Goal: Information Seeking & Learning: Learn about a topic

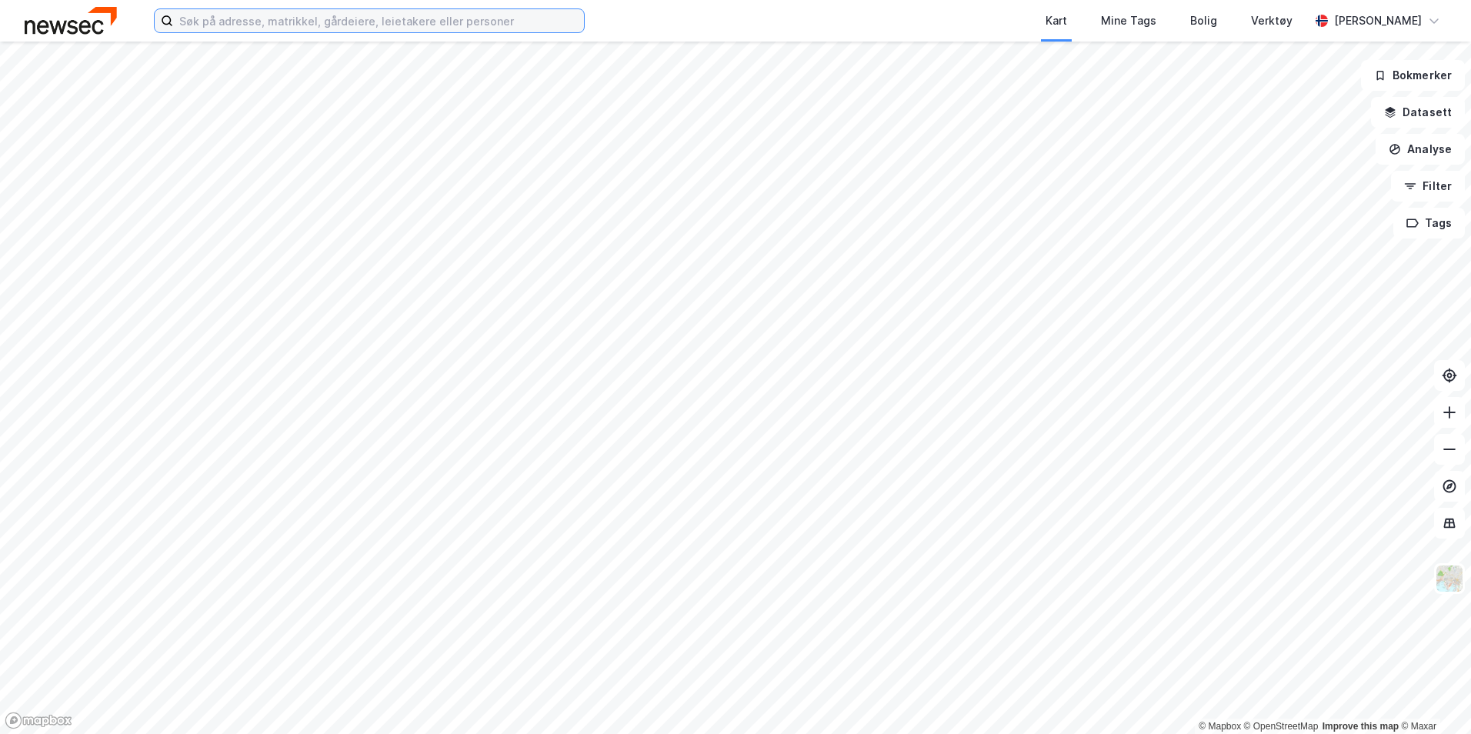
click at [362, 18] on input at bounding box center [378, 20] width 411 height 23
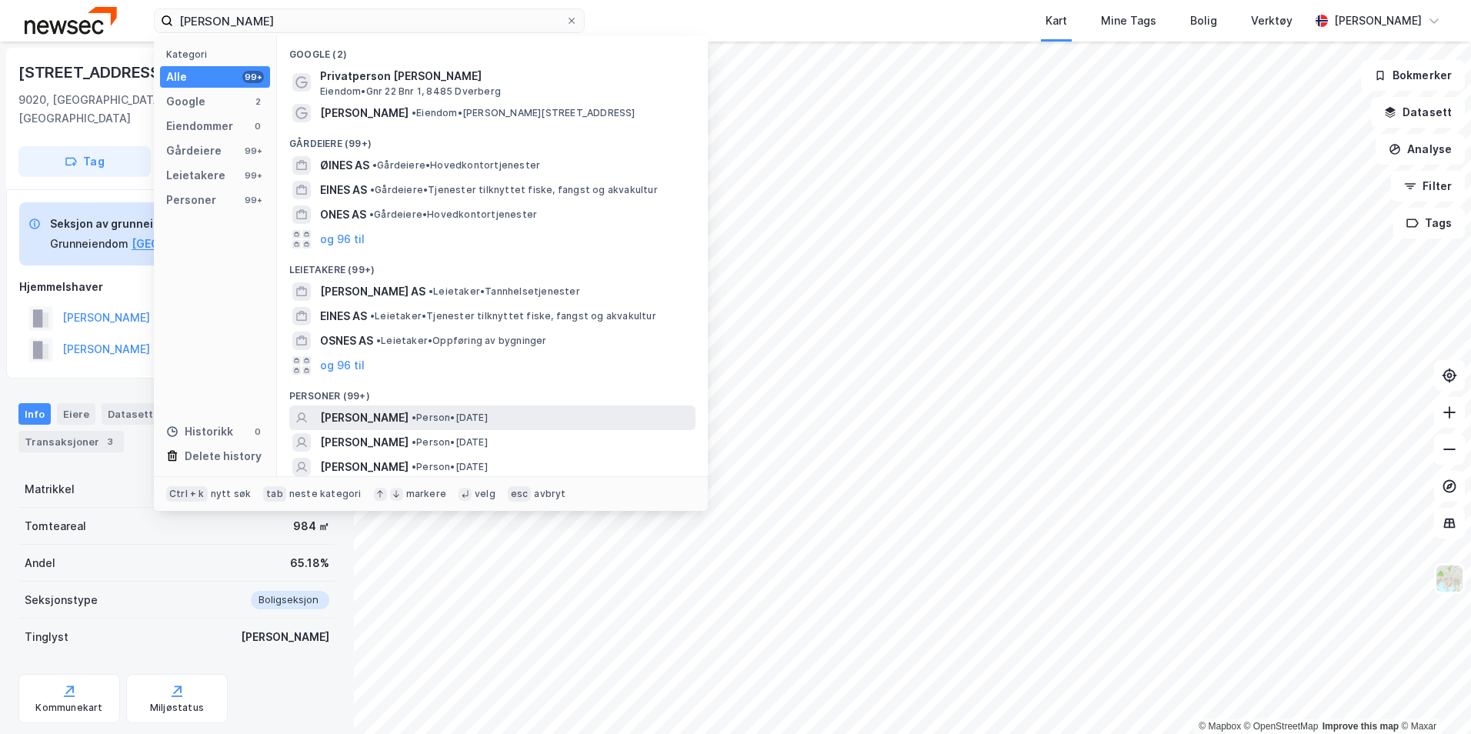
click at [473, 421] on span "• Person • [DATE]" at bounding box center [450, 418] width 76 height 12
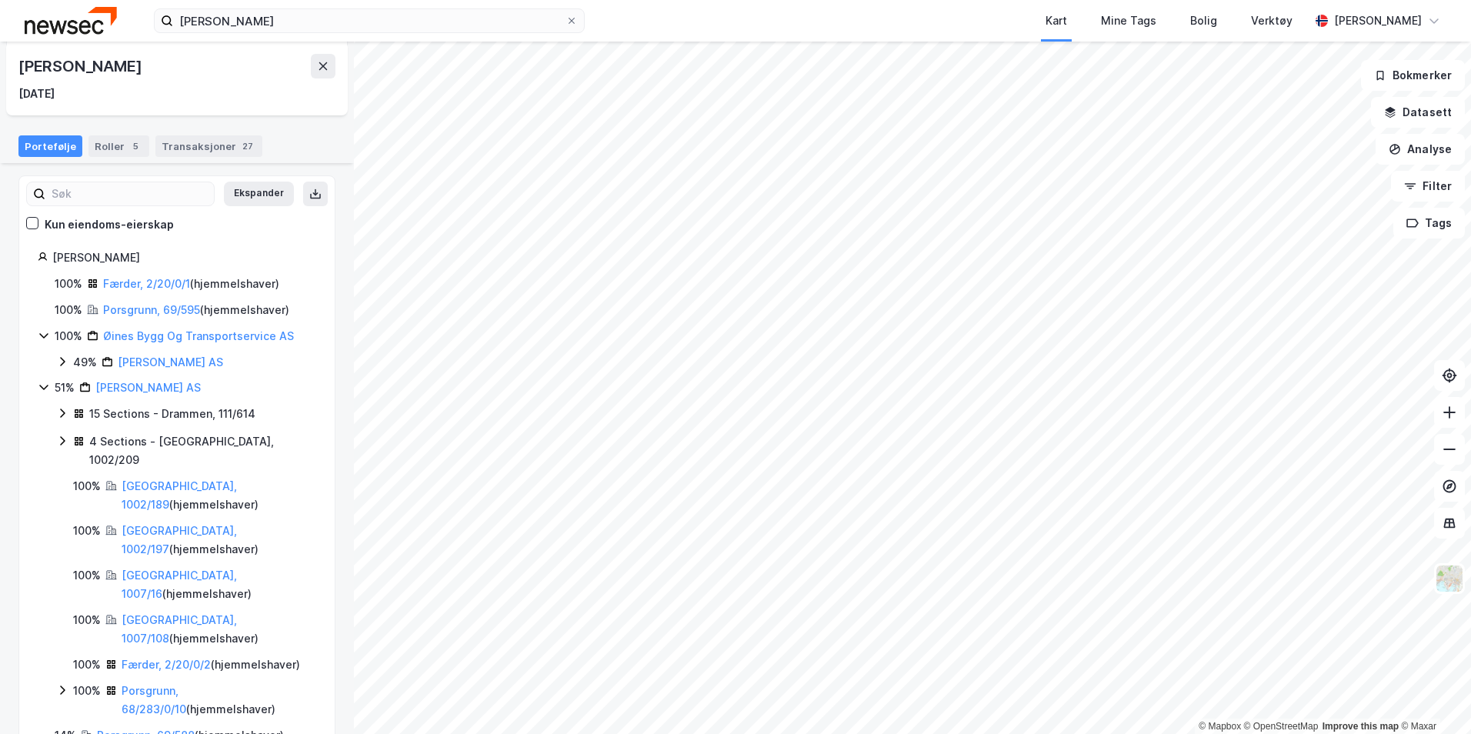
scroll to position [124, 0]
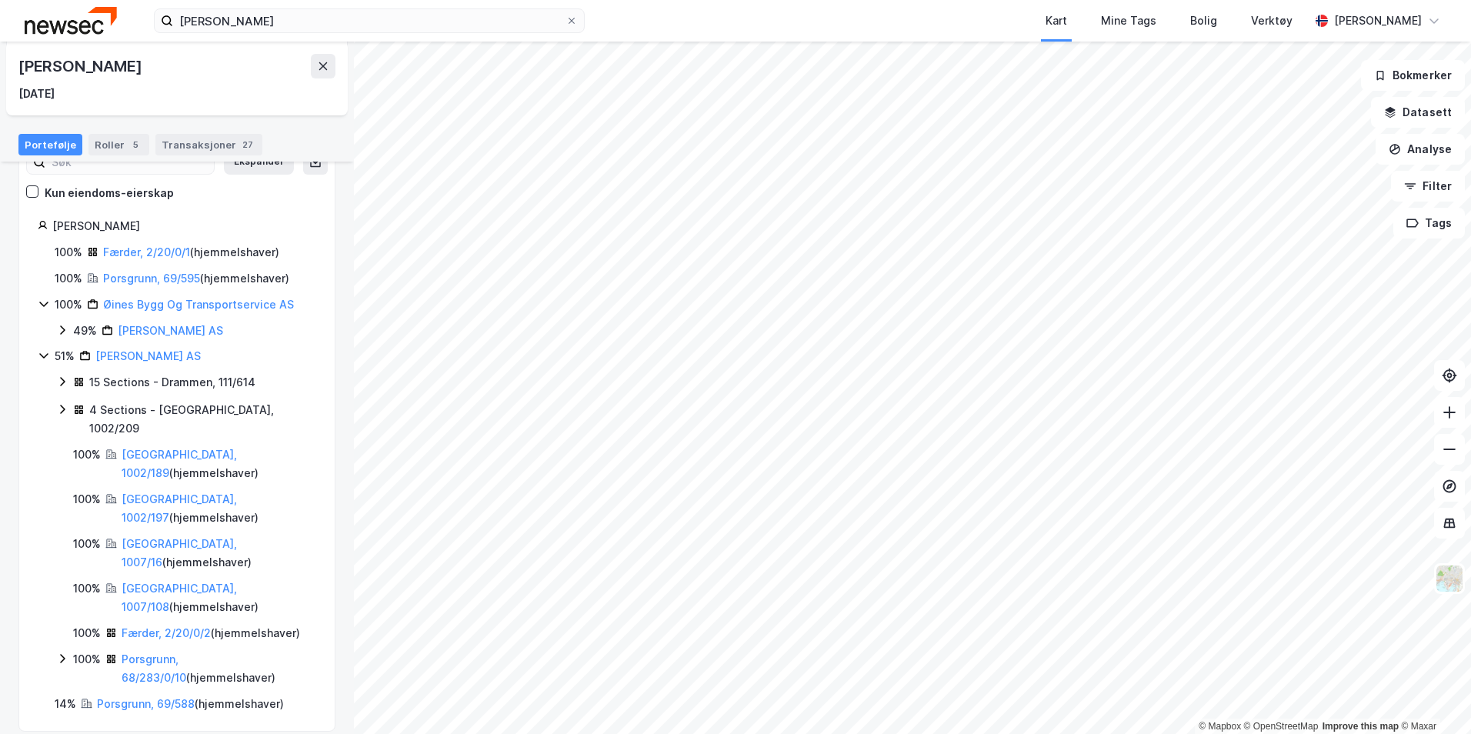
click at [44, 358] on icon at bounding box center [43, 356] width 8 height 5
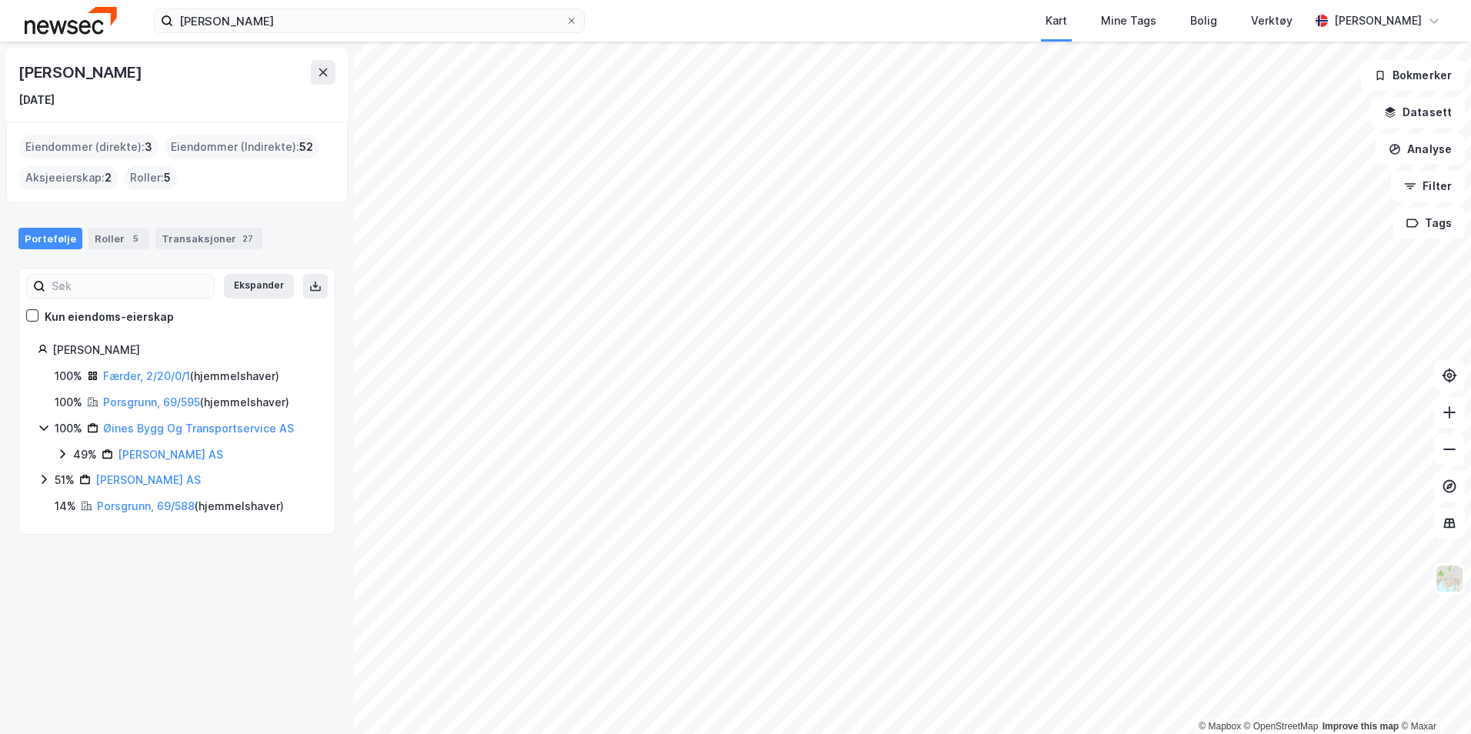
click at [38, 475] on icon at bounding box center [44, 479] width 12 height 12
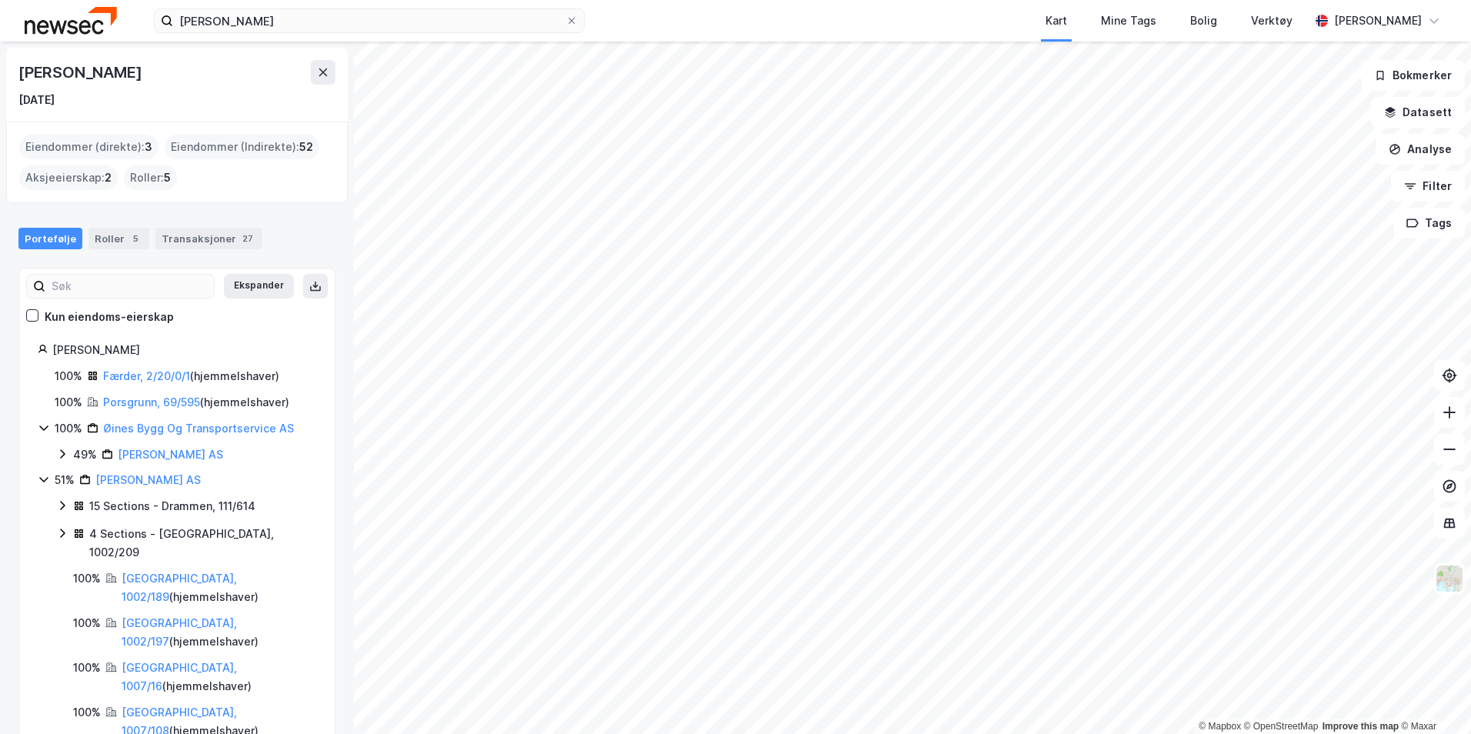
click at [40, 474] on icon at bounding box center [44, 479] width 12 height 12
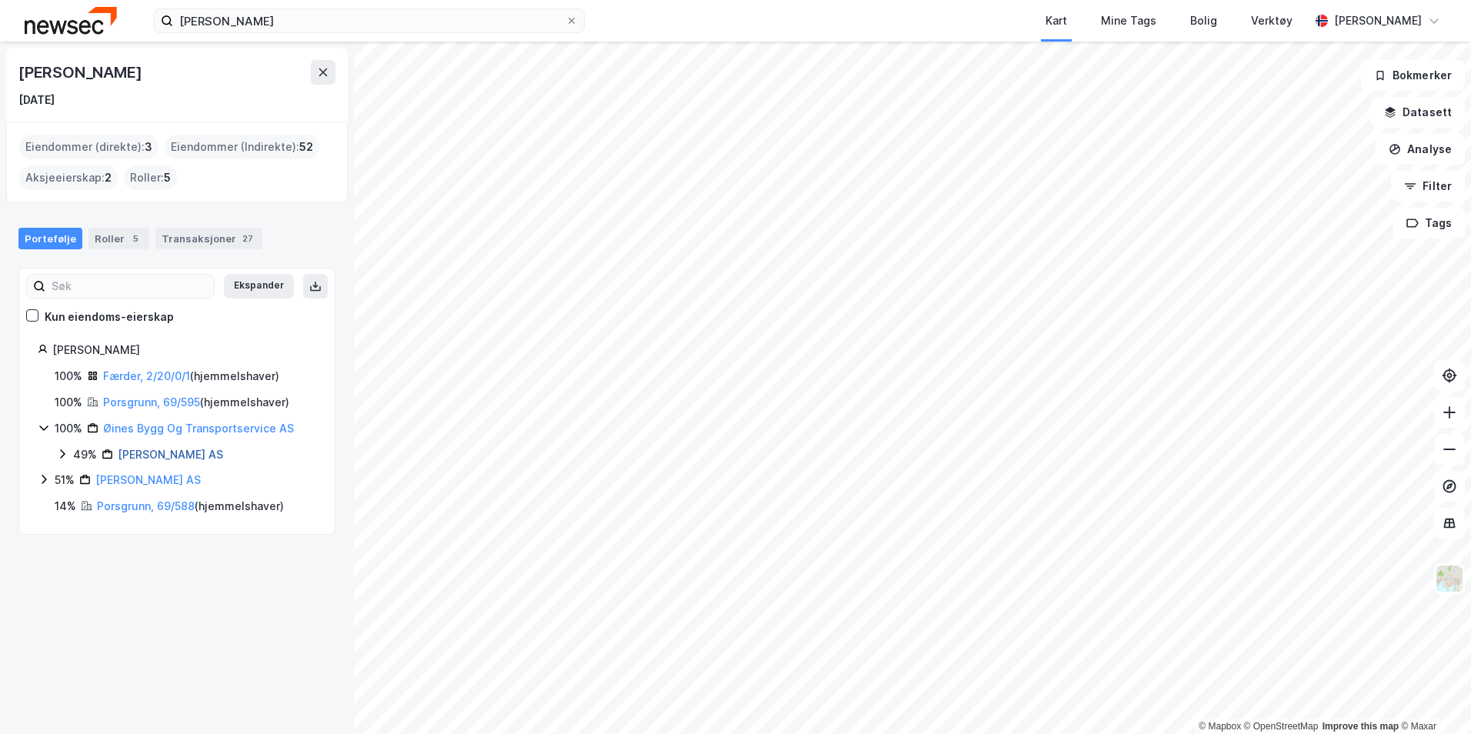
click at [142, 448] on link "[PERSON_NAME] AS" at bounding box center [170, 454] width 105 height 13
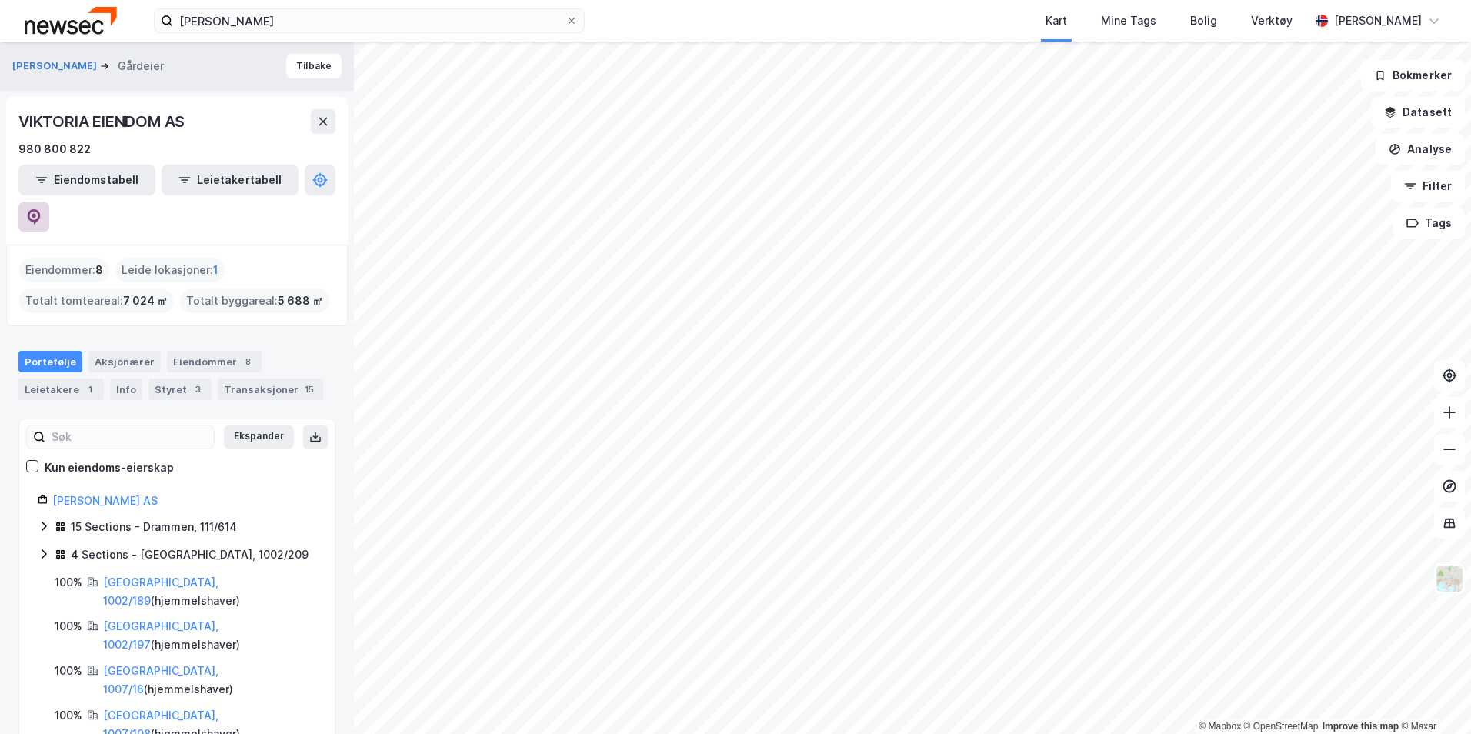
click at [49, 202] on button at bounding box center [33, 217] width 31 height 31
click at [137, 575] on link "[GEOGRAPHIC_DATA], 1002/189" at bounding box center [160, 591] width 115 height 32
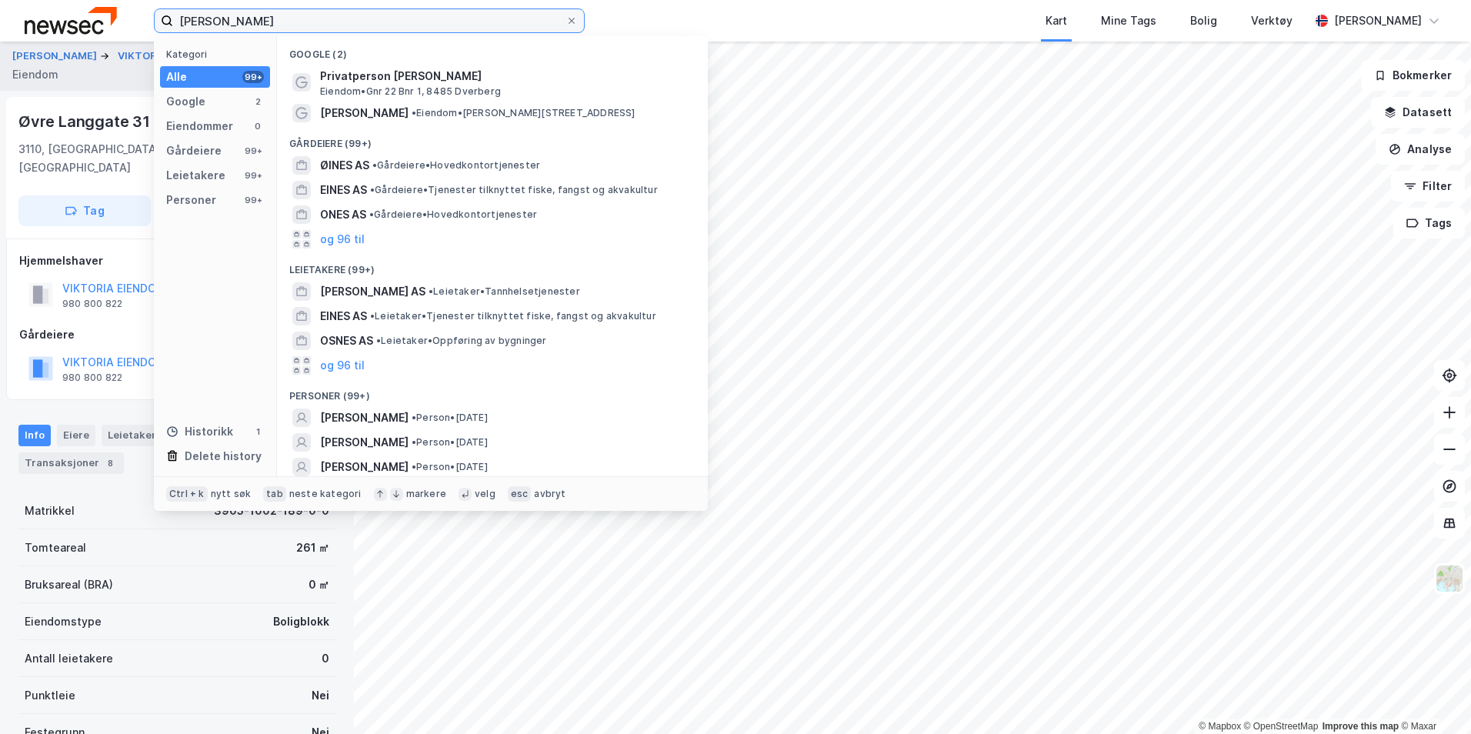
drag, startPoint x: 262, startPoint y: 24, endPoint x: 117, endPoint y: 26, distance: 145.4
click at [117, 26] on div "[PERSON_NAME] Kategori Alle 99+ Google 2 Eiendommer 0 Gårdeiere 99+ Leietakere …" at bounding box center [735, 21] width 1471 height 42
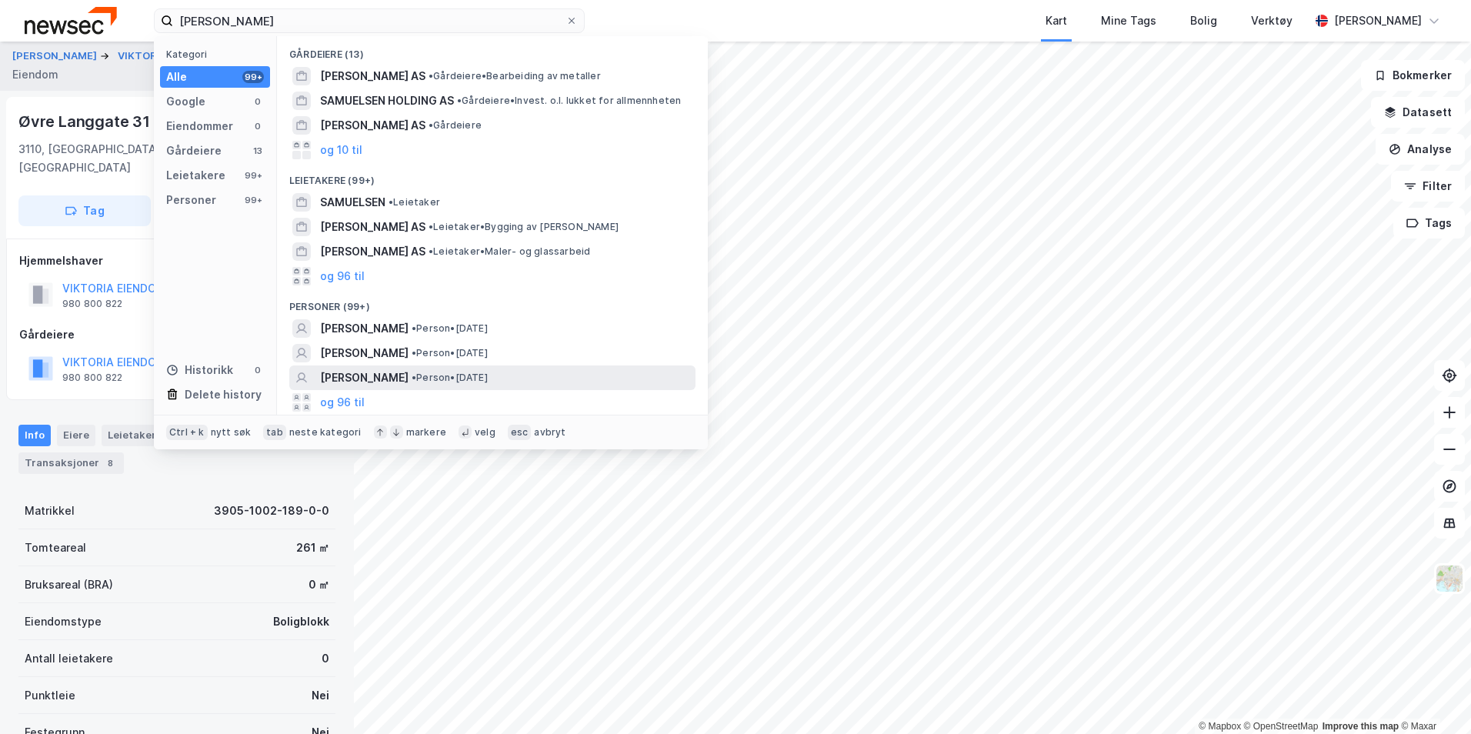
click at [408, 378] on span "[PERSON_NAME]" at bounding box center [364, 377] width 88 height 18
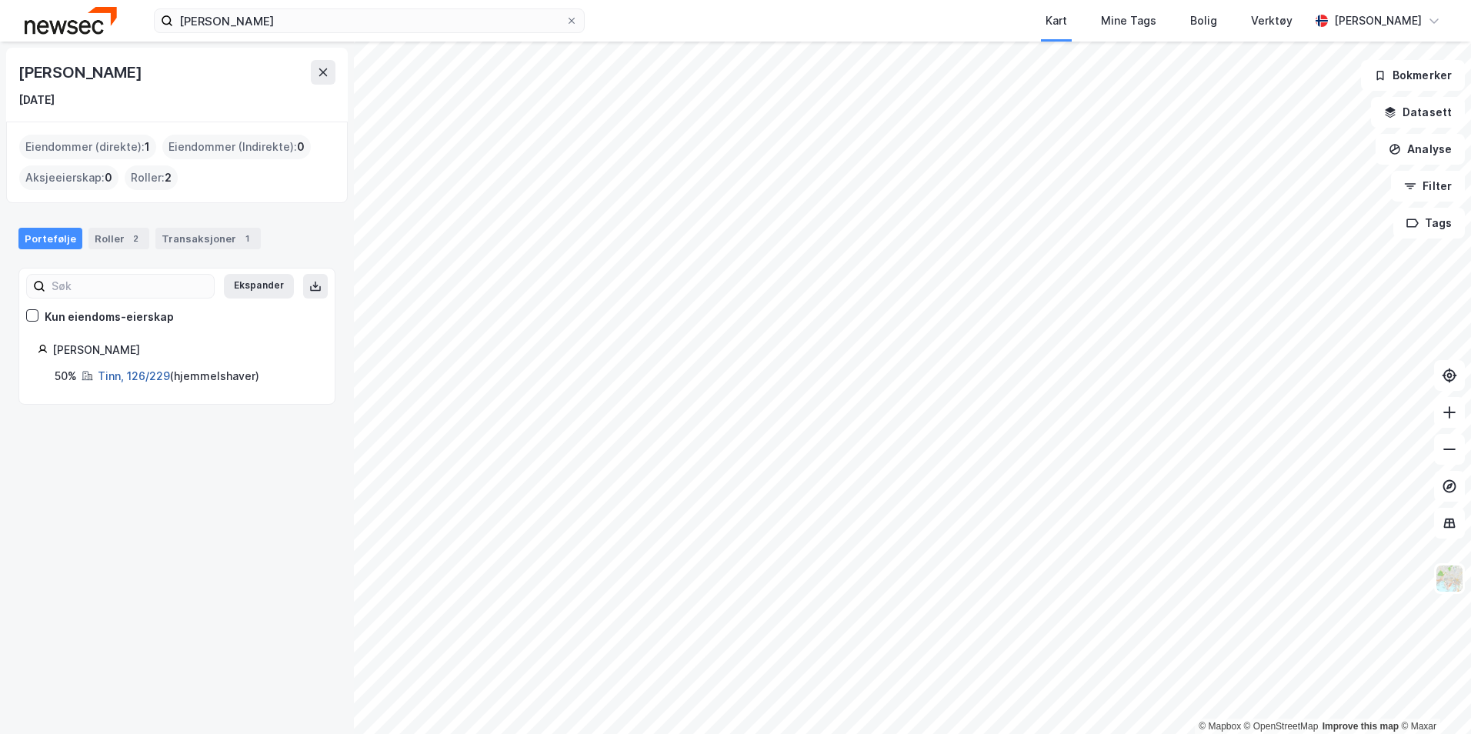
click at [124, 373] on link "Tinn, 126/229" at bounding box center [134, 375] width 72 height 13
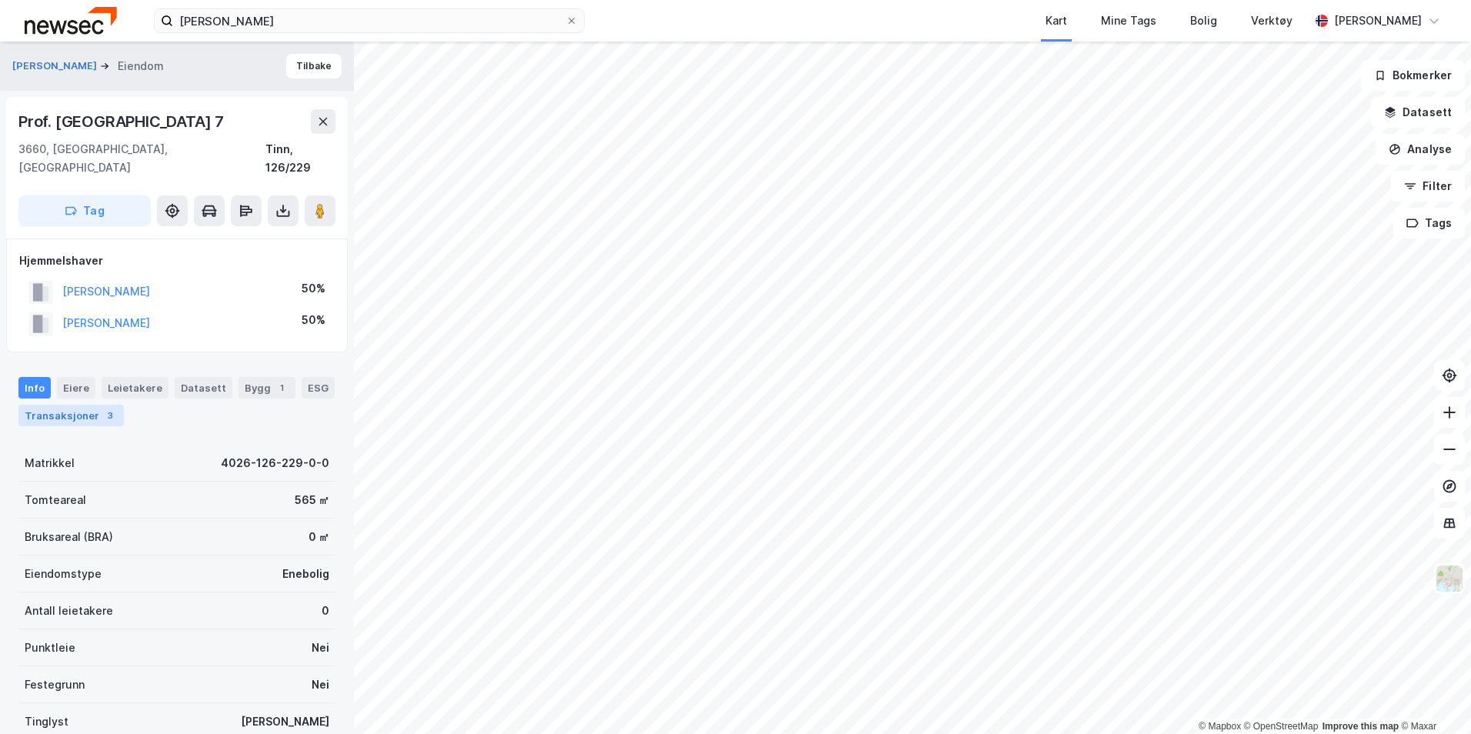
click at [81, 405] on div "Transaksjoner 3" at bounding box center [70, 416] width 105 height 22
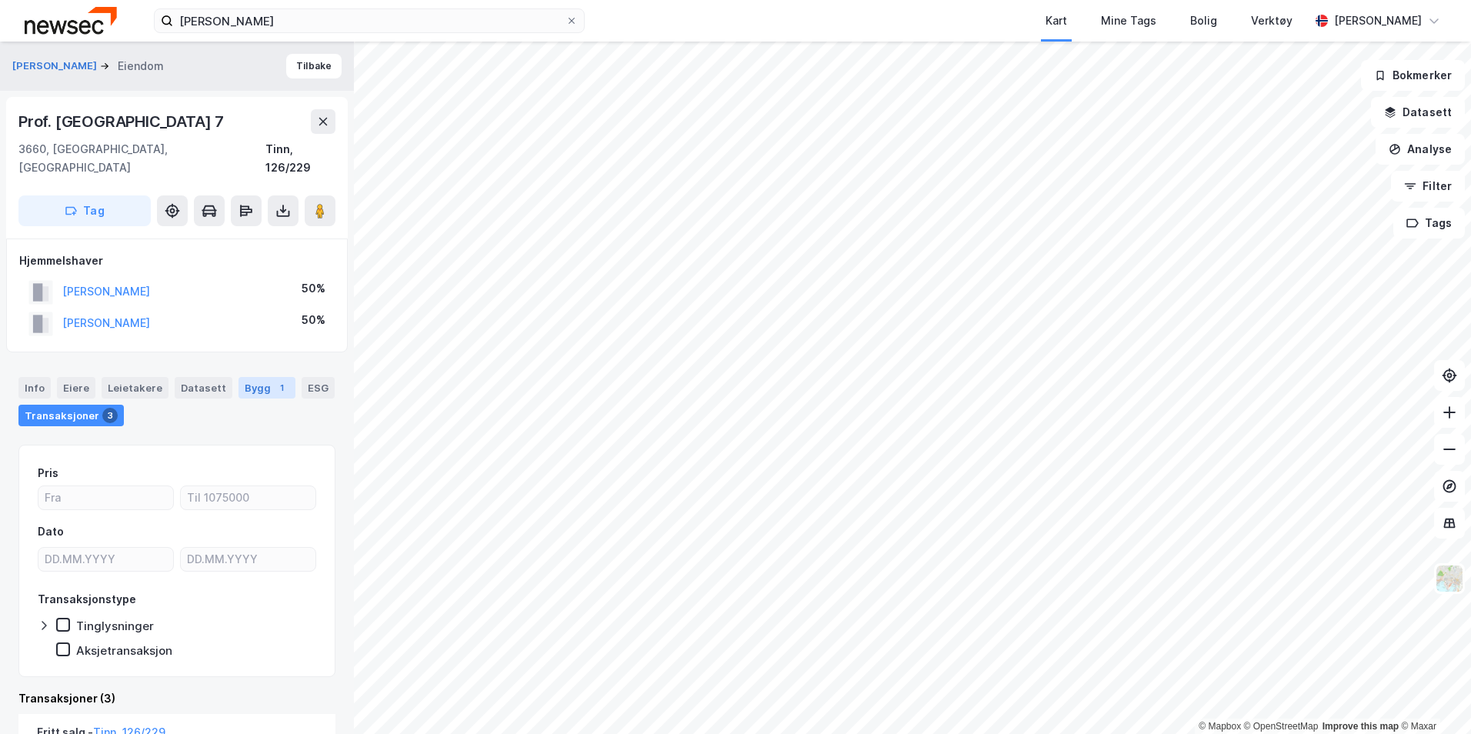
click at [275, 380] on div "1" at bounding box center [281, 387] width 15 height 15
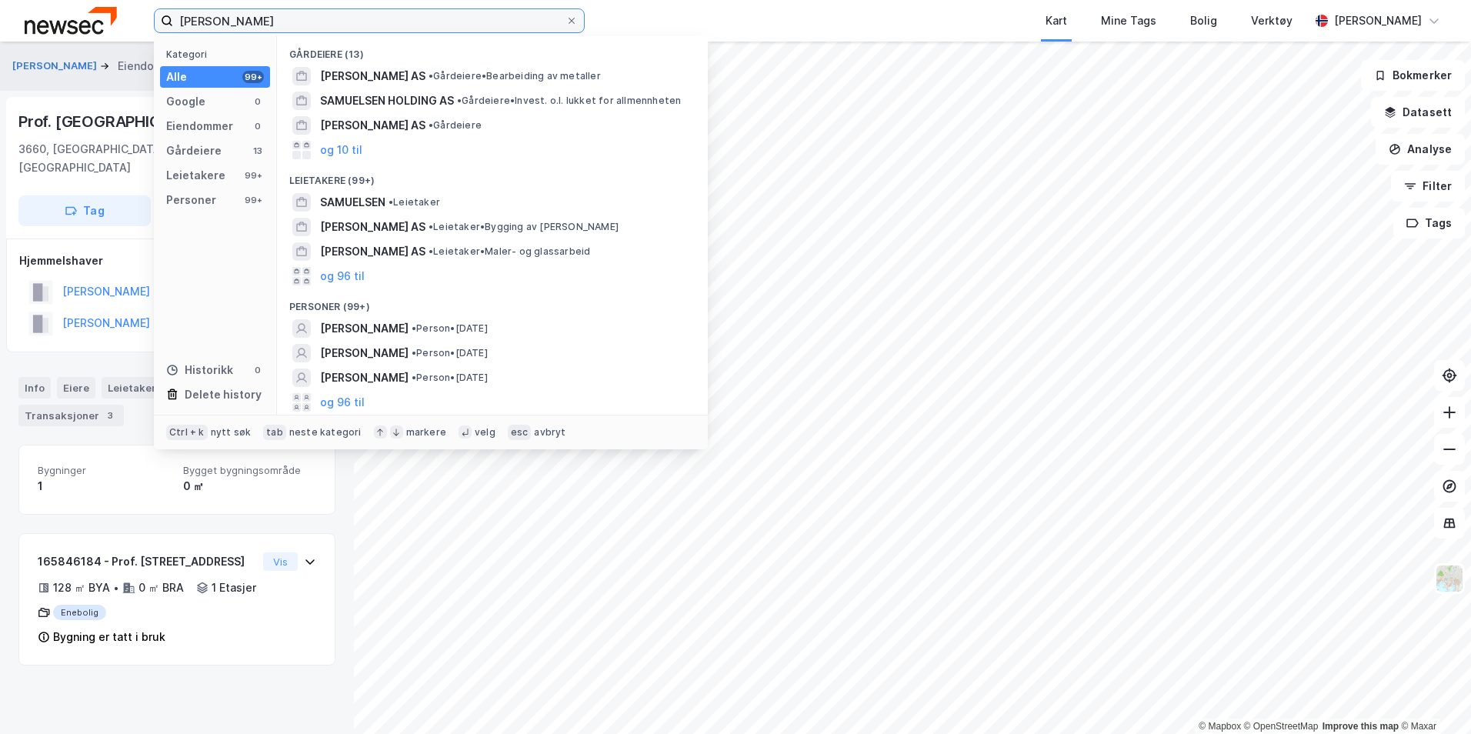
drag, startPoint x: 295, startPoint y: 25, endPoint x: 67, endPoint y: 51, distance: 229.1
click at [72, 49] on div "[PERSON_NAME] Kategori Alle 99+ Google 0 Eiendommer 0 Gårdeiere 13 Leietakere 9…" at bounding box center [735, 367] width 1471 height 734
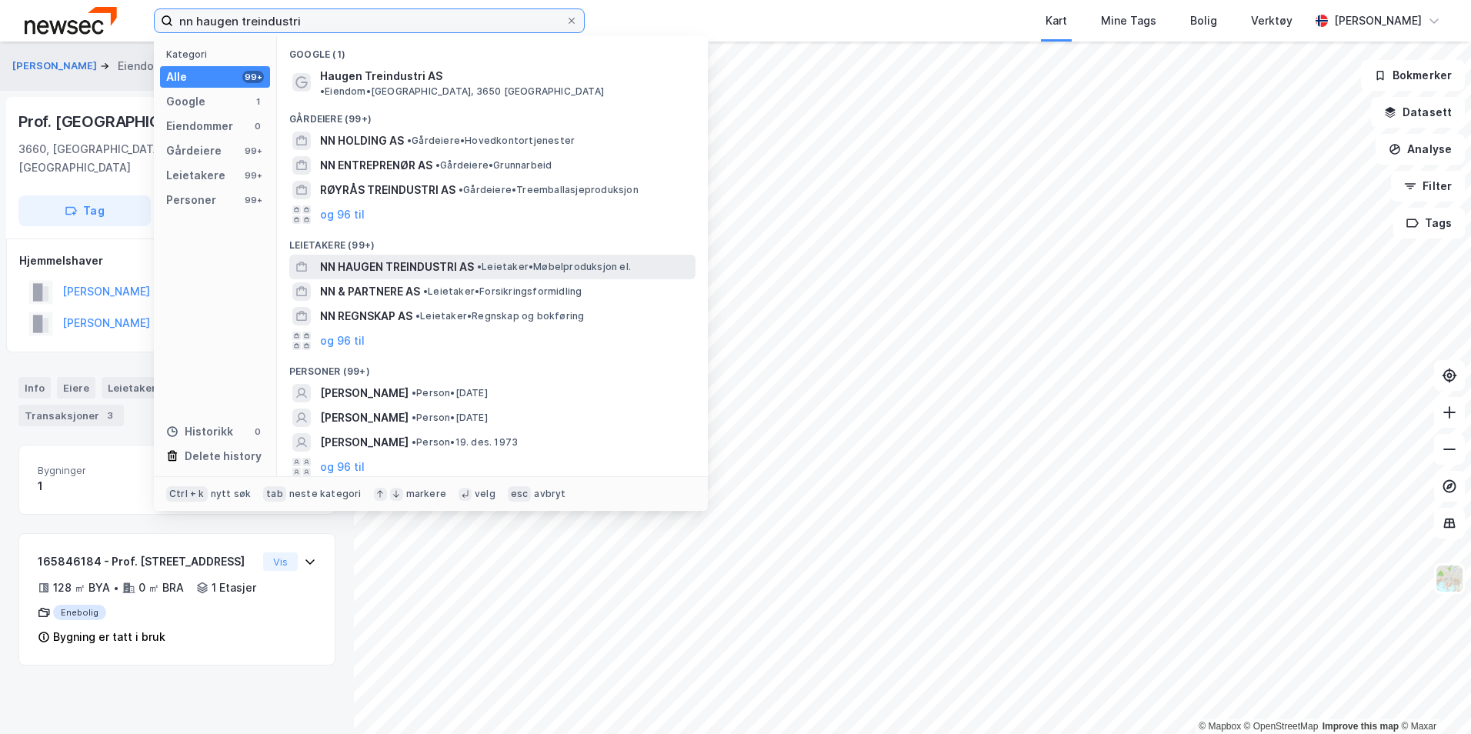
type input "nn haugen treindustri"
click at [434, 261] on span "NN HAUGEN TREINDUSTRI AS" at bounding box center [397, 267] width 154 height 18
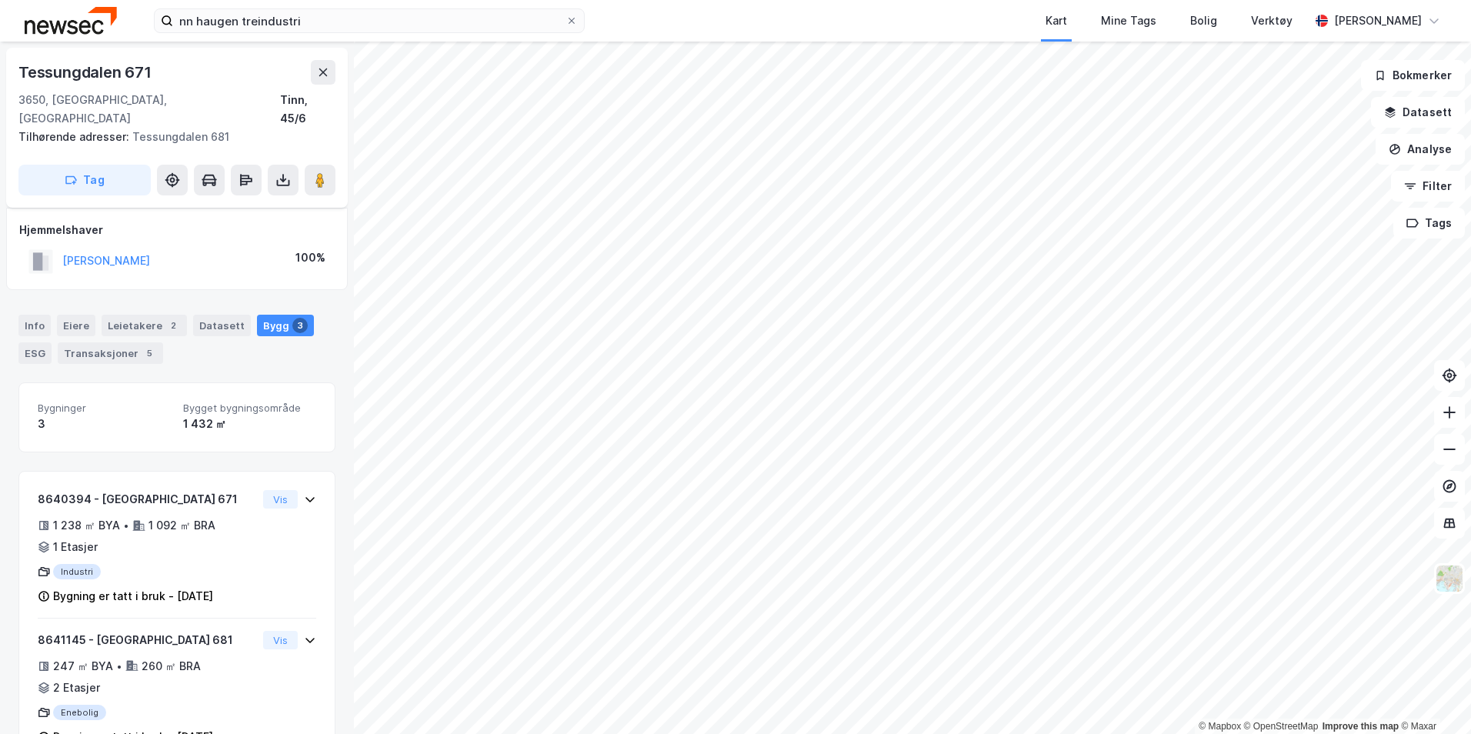
scroll to position [18, 0]
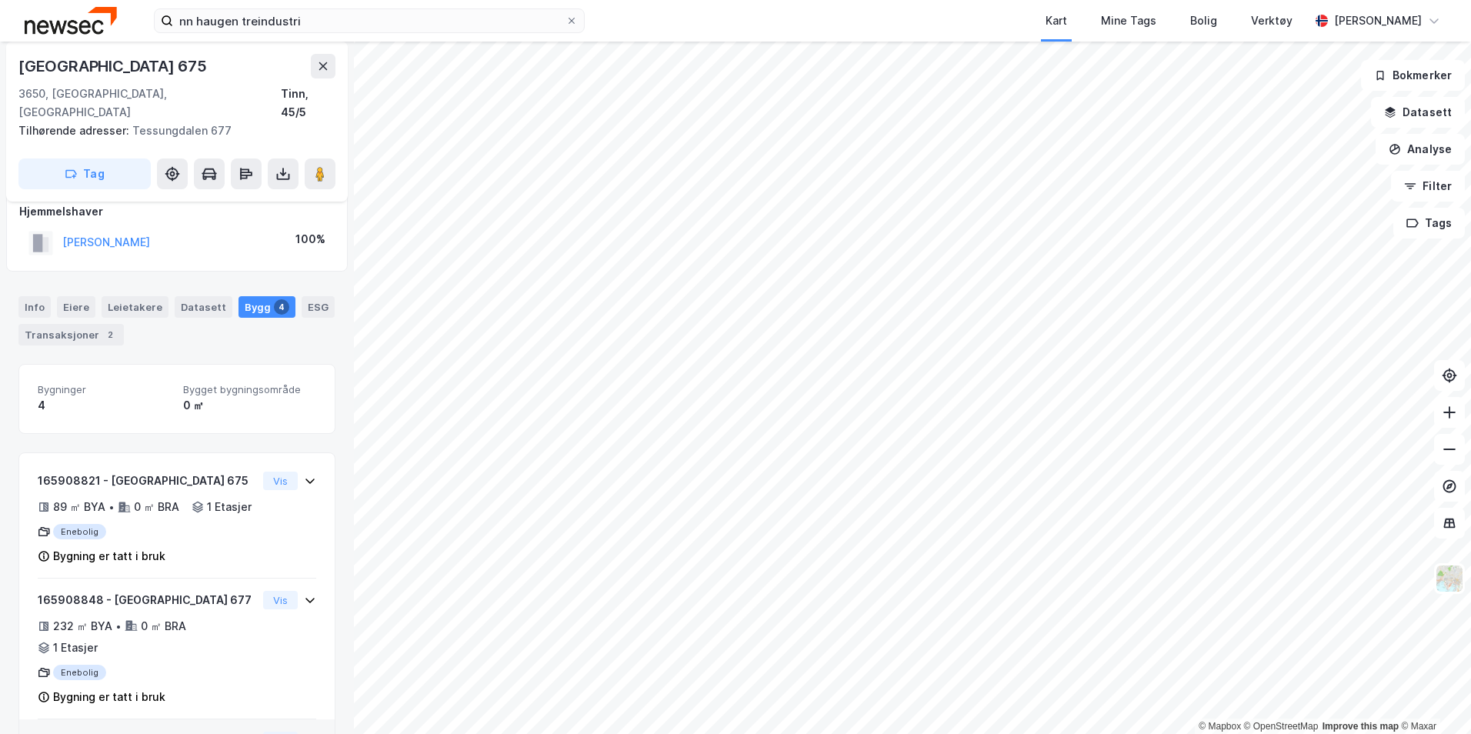
scroll to position [223, 0]
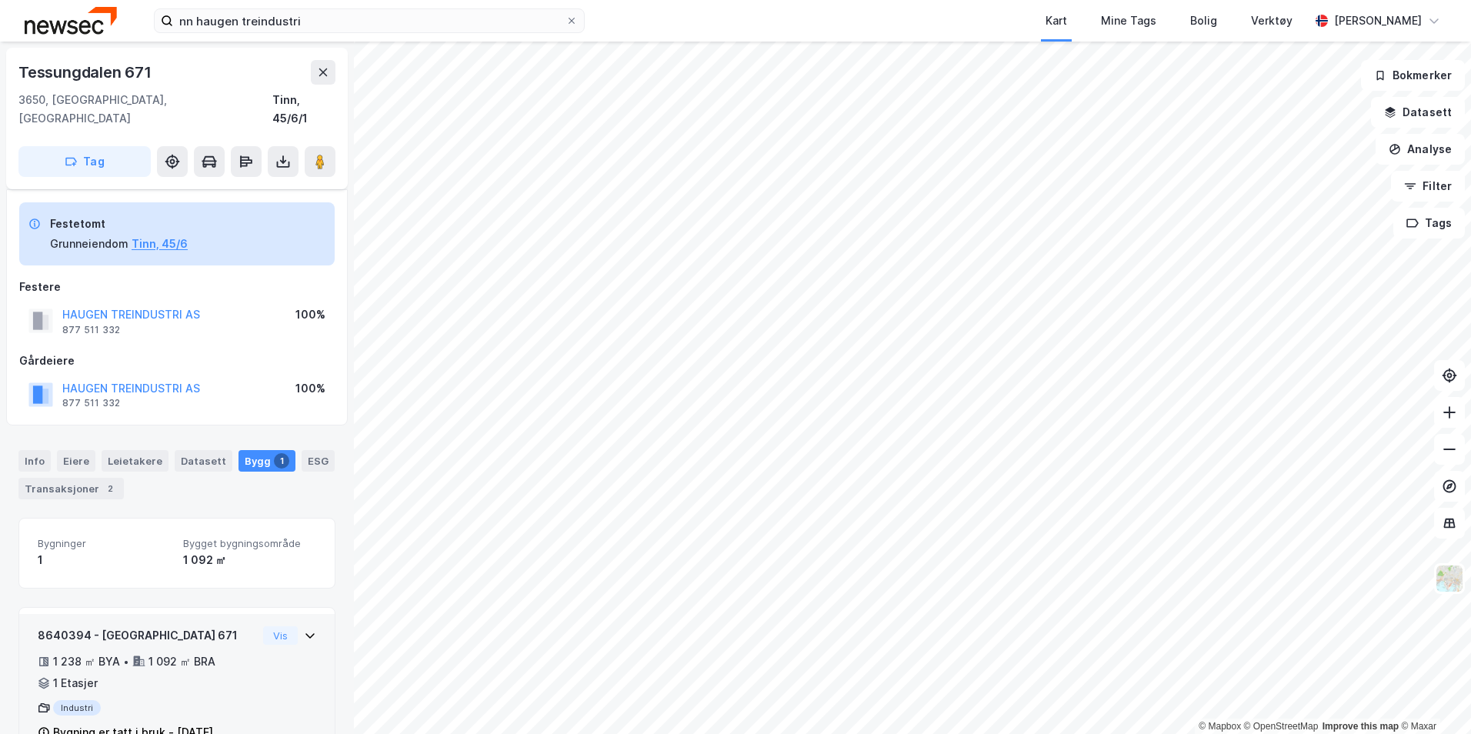
scroll to position [27, 0]
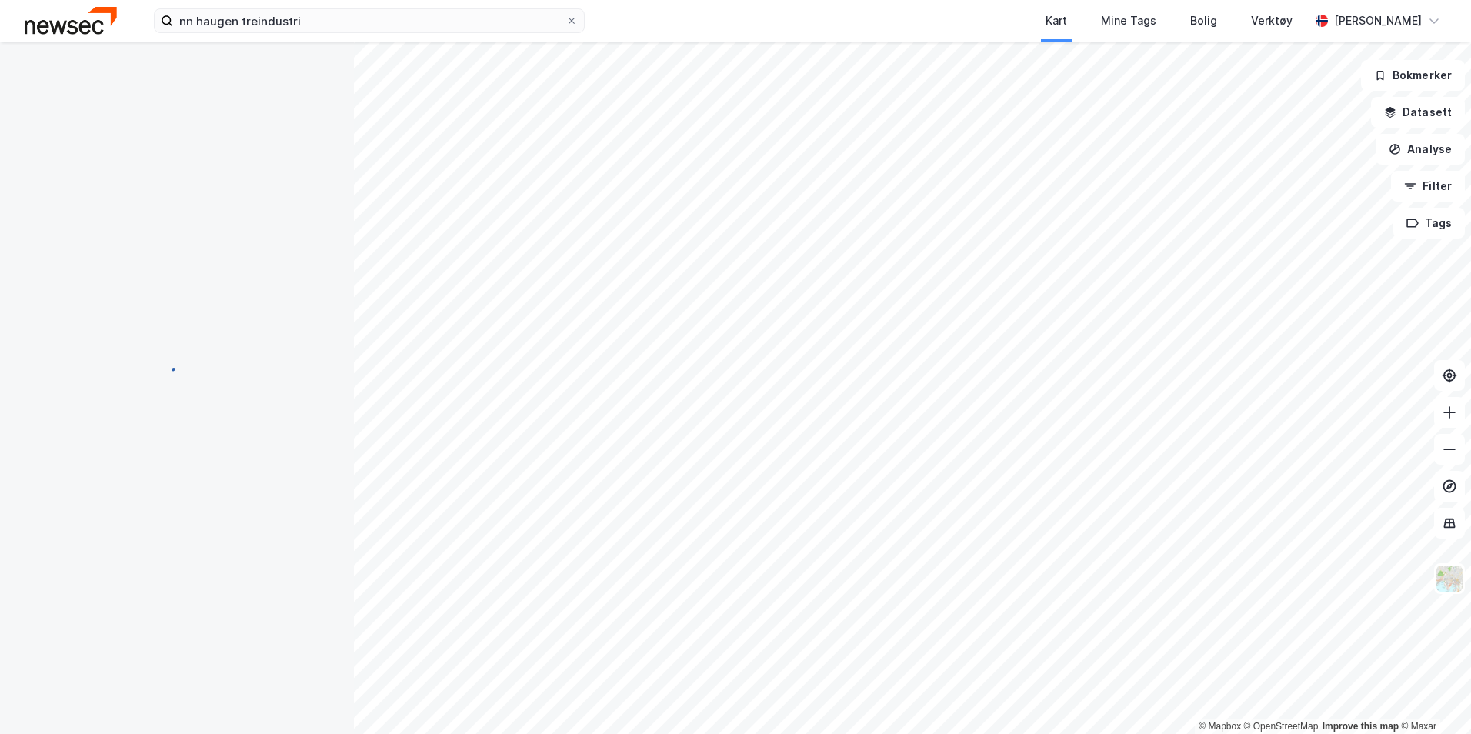
scroll to position [27, 0]
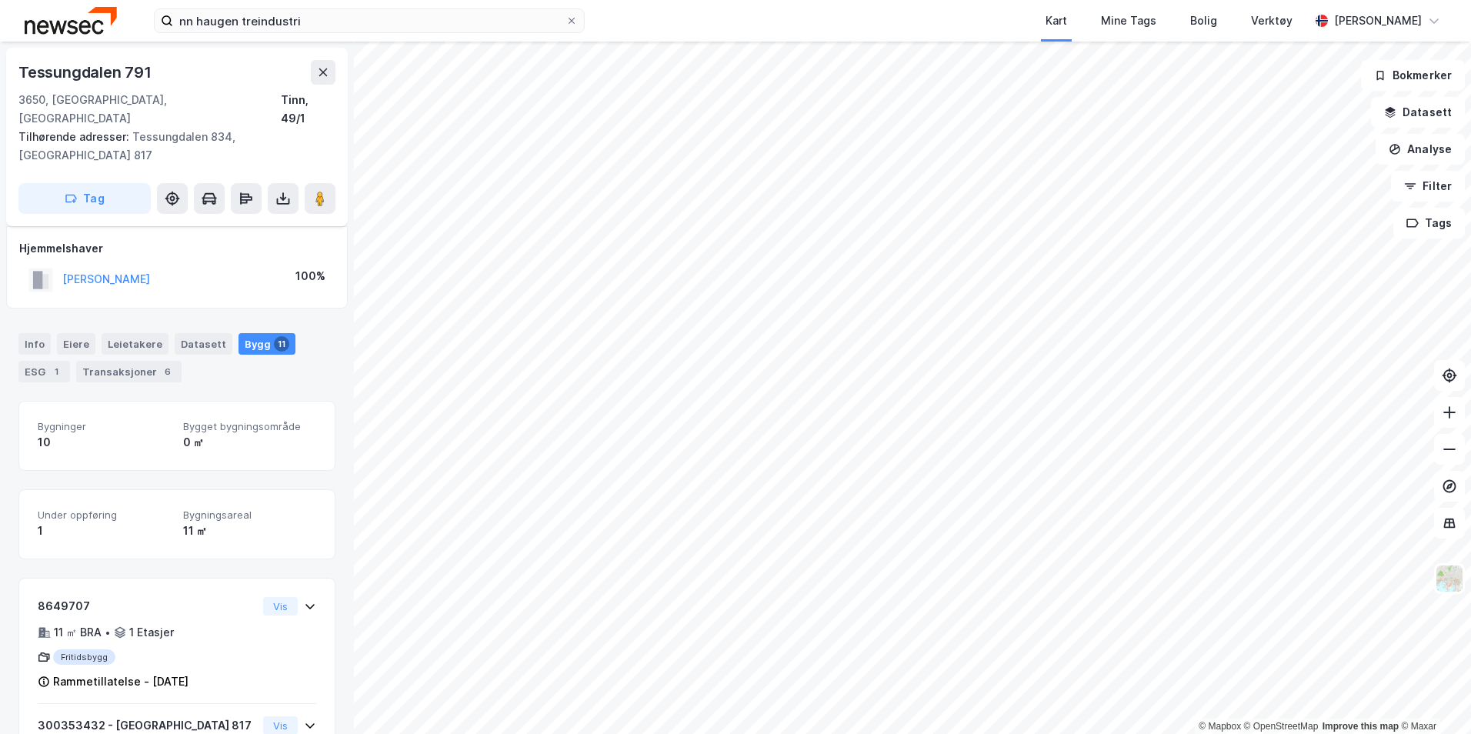
scroll to position [27, 0]
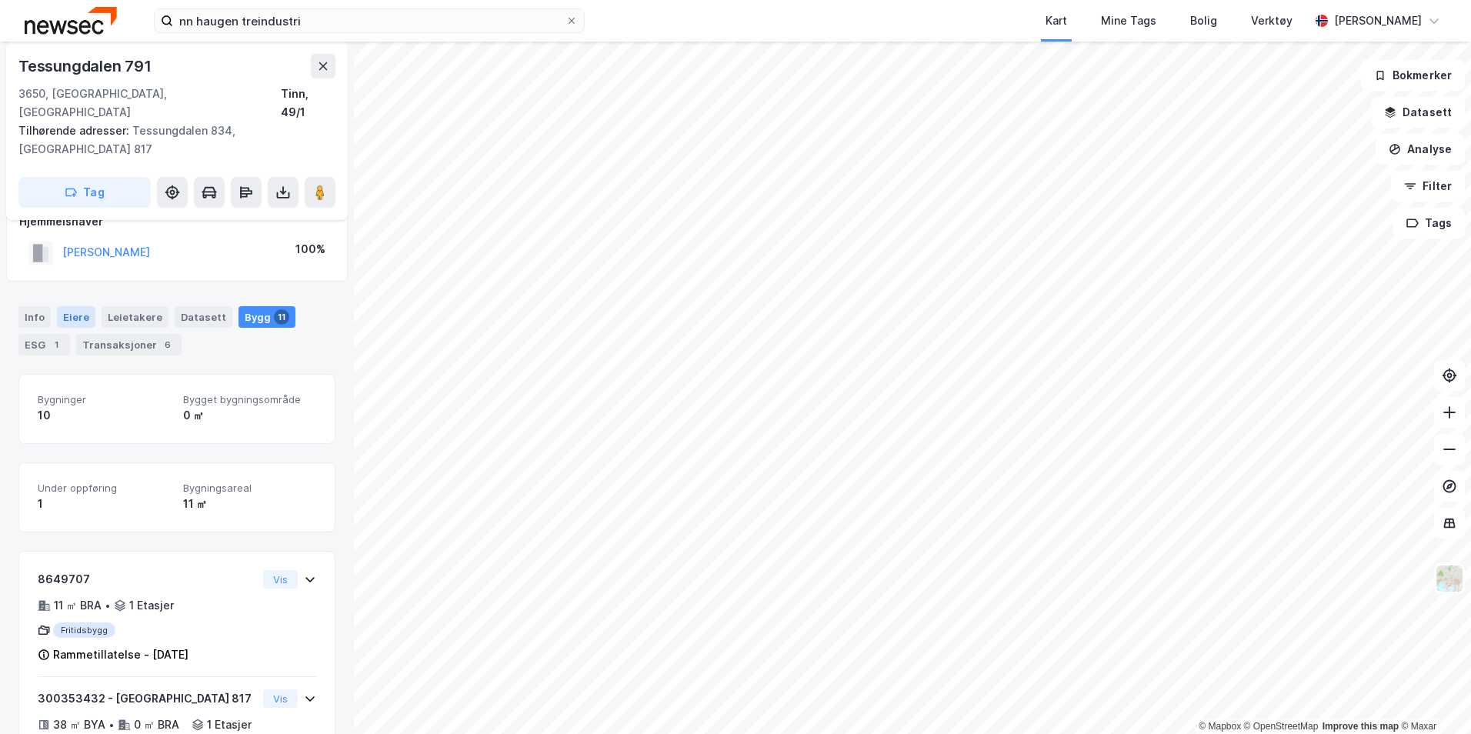
click at [69, 306] on div "Eiere" at bounding box center [76, 317] width 38 height 22
